Goal: Information Seeking & Learning: Stay updated

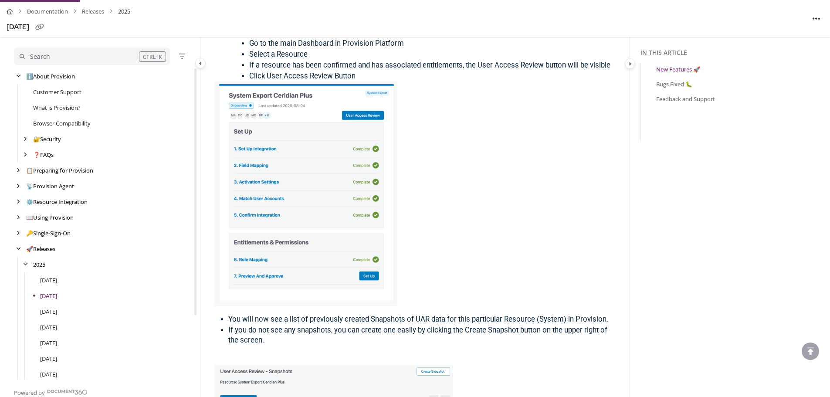
scroll to position [81, 0]
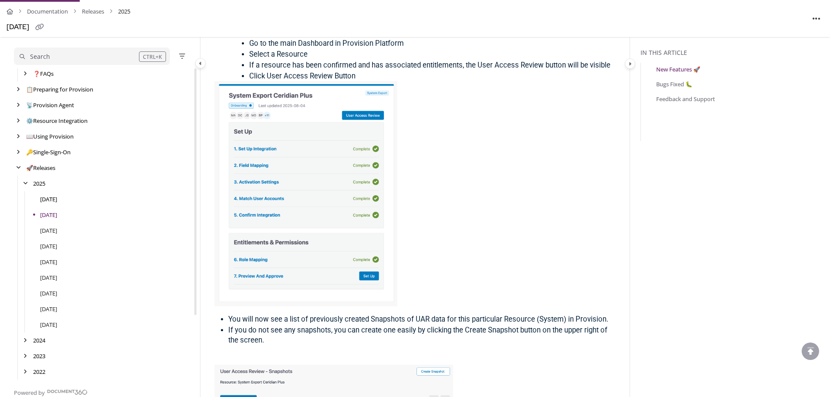
click at [57, 196] on link "[DATE]" at bounding box center [48, 199] width 17 height 9
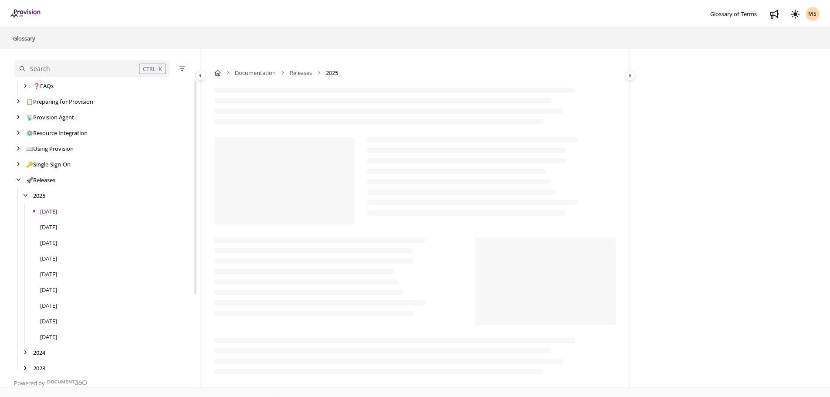
scroll to position [93, 0]
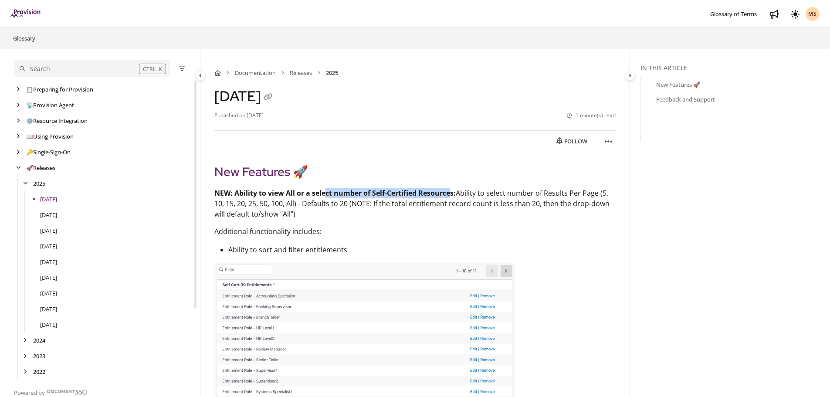
drag, startPoint x: 328, startPoint y: 190, endPoint x: 452, endPoint y: 187, distance: 124.2
click at [452, 188] on p "NEW: Ability to view All or a select number of Self-Certified Resources: Abilit…" at bounding box center [414, 203] width 401 height 31
drag, startPoint x: 476, startPoint y: 189, endPoint x: 517, endPoint y: 189, distance: 41.4
click at [478, 188] on p "NEW: Ability to view All or a select number of Self-Certified Resources: Abilit…" at bounding box center [414, 203] width 401 height 31
click at [581, 193] on p "NEW: Ability to view All or a select number of Self-Certified Resources: Abilit…" at bounding box center [414, 203] width 401 height 31
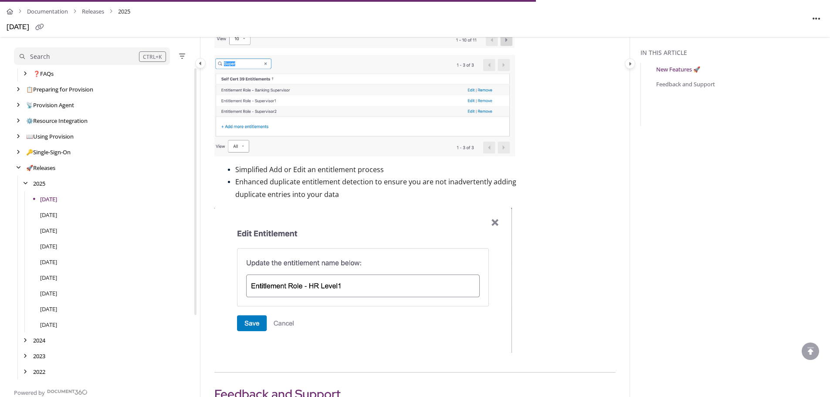
scroll to position [436, 0]
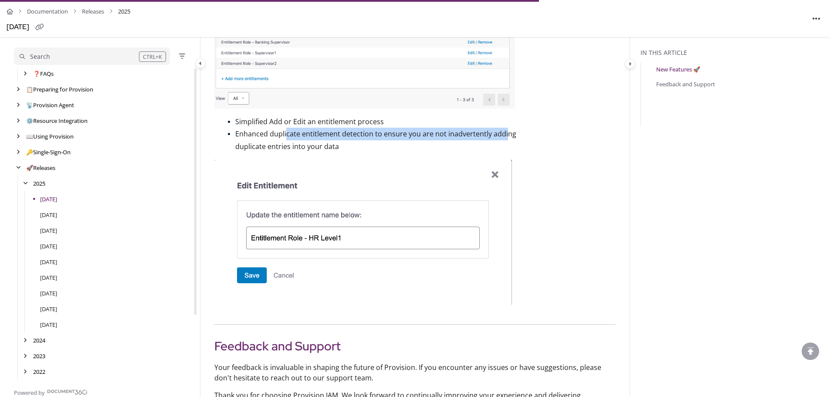
drag, startPoint x: 287, startPoint y: 136, endPoint x: 505, endPoint y: 139, distance: 217.9
click at [505, 139] on span "Enhanced duplicate entitlement detection to ensure you are not inadvertently ad…" at bounding box center [375, 134] width 281 height 10
click at [466, 134] on span "Enhanced duplicate entitlement detection to ensure you are not inadvertently ad…" at bounding box center [375, 134] width 281 height 10
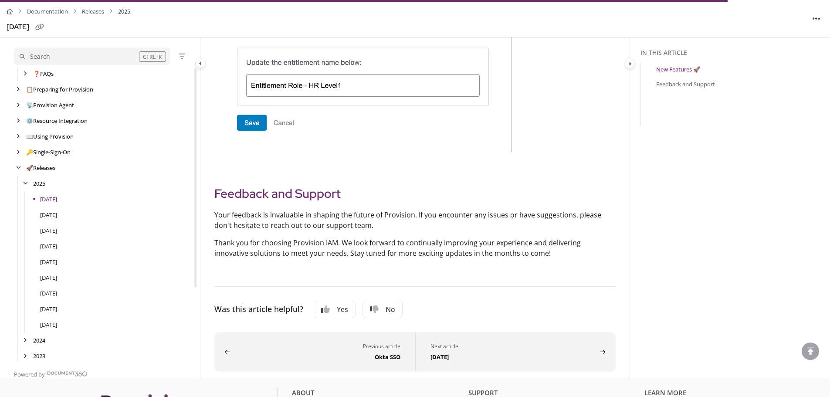
scroll to position [93, 0]
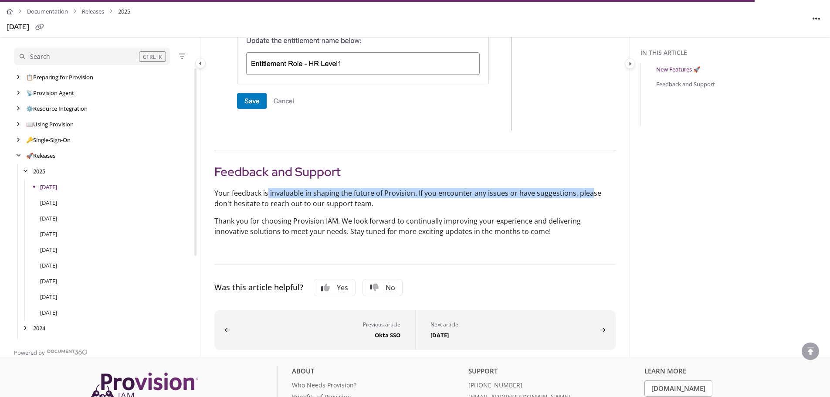
drag, startPoint x: 270, startPoint y: 194, endPoint x: 589, endPoint y: 196, distance: 318.9
click at [589, 196] on p "Your feedback is invaluable in shaping the future of Provision. If you encounte…" at bounding box center [414, 198] width 401 height 21
click at [588, 195] on p "Your feedback is invaluable in shaping the future of Provision. If you encounte…" at bounding box center [414, 198] width 401 height 21
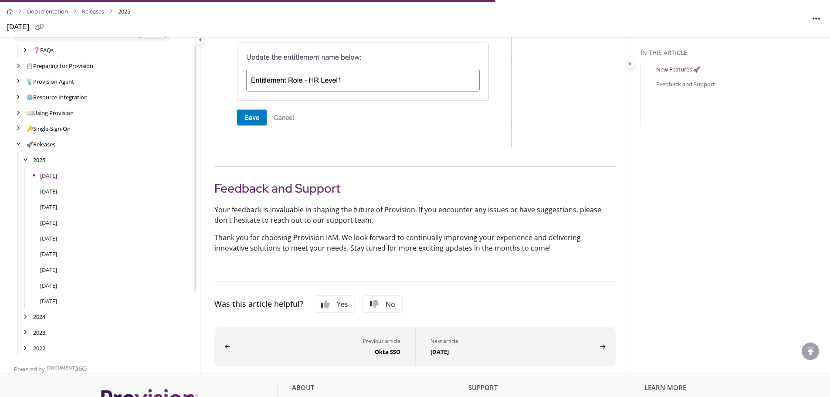
scroll to position [81, 0]
